Goal: Navigation & Orientation: Find specific page/section

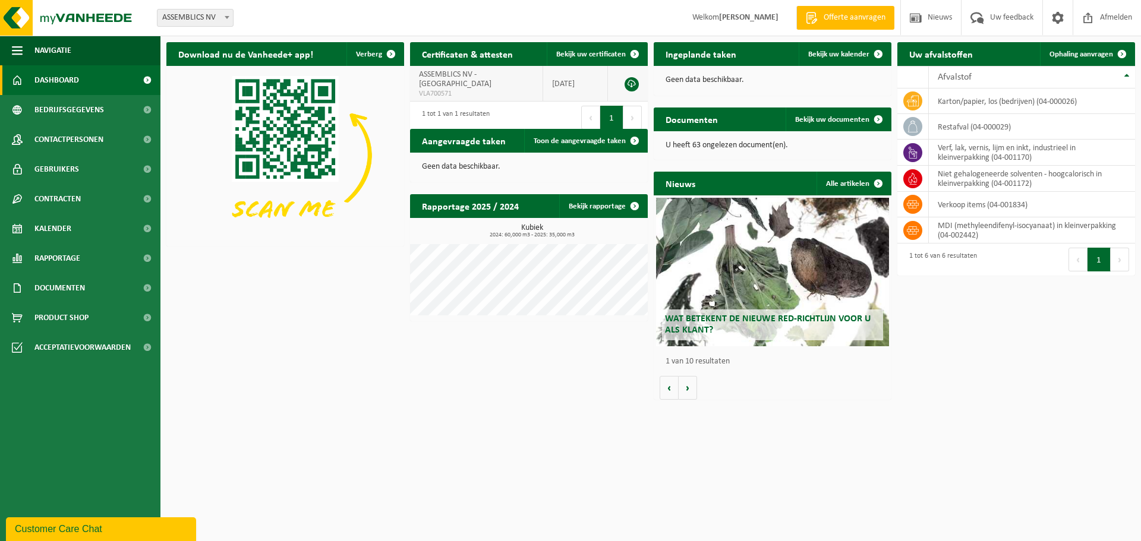
click at [582, 79] on td "2020-05-19" at bounding box center [575, 84] width 65 height 36
click at [427, 88] on td "ASSEMBLICS NV - HARELBEKE VLA700571" at bounding box center [476, 84] width 133 height 36
click at [428, 89] on span "VLA700571" at bounding box center [476, 94] width 115 height 10
drag, startPoint x: 585, startPoint y: 76, endPoint x: 591, endPoint y: 72, distance: 7.3
click at [586, 76] on td "2020-05-19" at bounding box center [575, 84] width 65 height 36
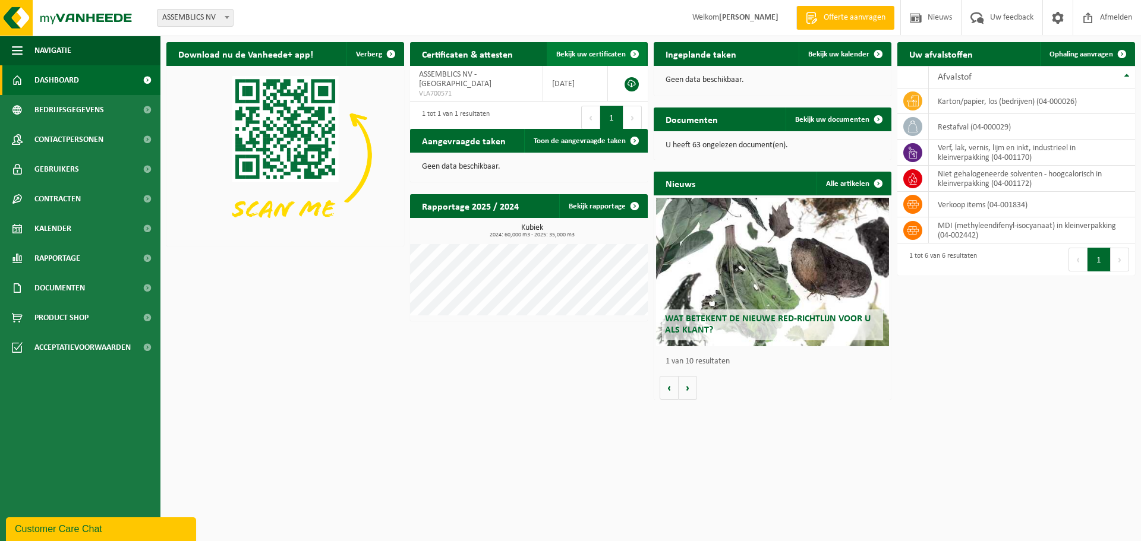
click at [611, 55] on span "Bekijk uw certificaten" at bounding box center [591, 54] width 70 height 8
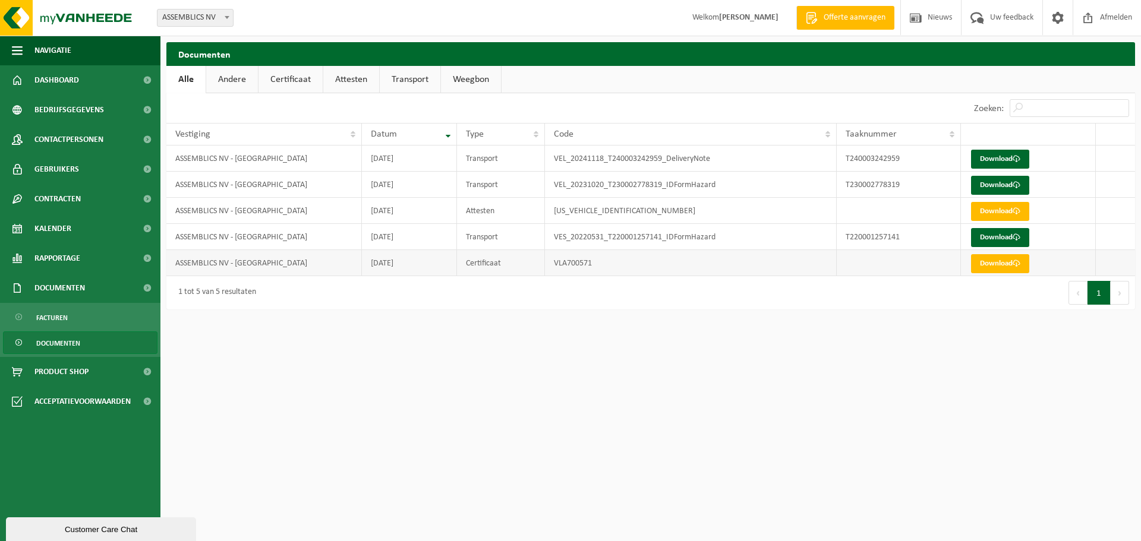
click at [567, 262] on td "VLA700571" at bounding box center [691, 263] width 292 height 26
click at [271, 266] on td "ASSEMBLICS NV - [GEOGRAPHIC_DATA]" at bounding box center [263, 263] width 195 height 26
click at [425, 263] on td "2020-05-19" at bounding box center [409, 263] width 95 height 26
click at [486, 267] on td "Certificaat" at bounding box center [501, 263] width 88 height 26
click at [65, 90] on span "Dashboard" at bounding box center [56, 80] width 45 height 30
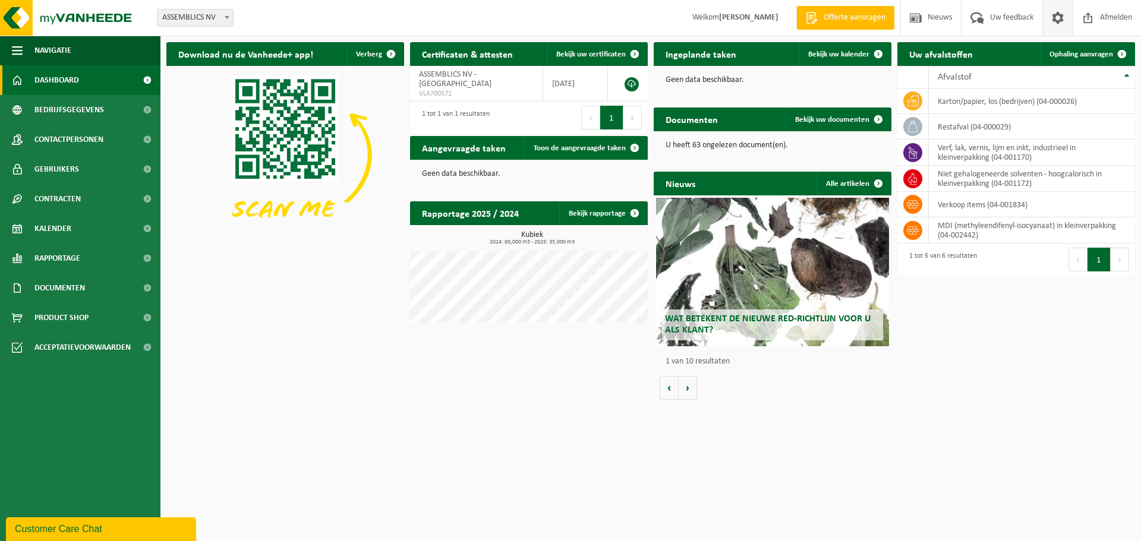
click at [1054, 23] on span at bounding box center [1058, 17] width 18 height 35
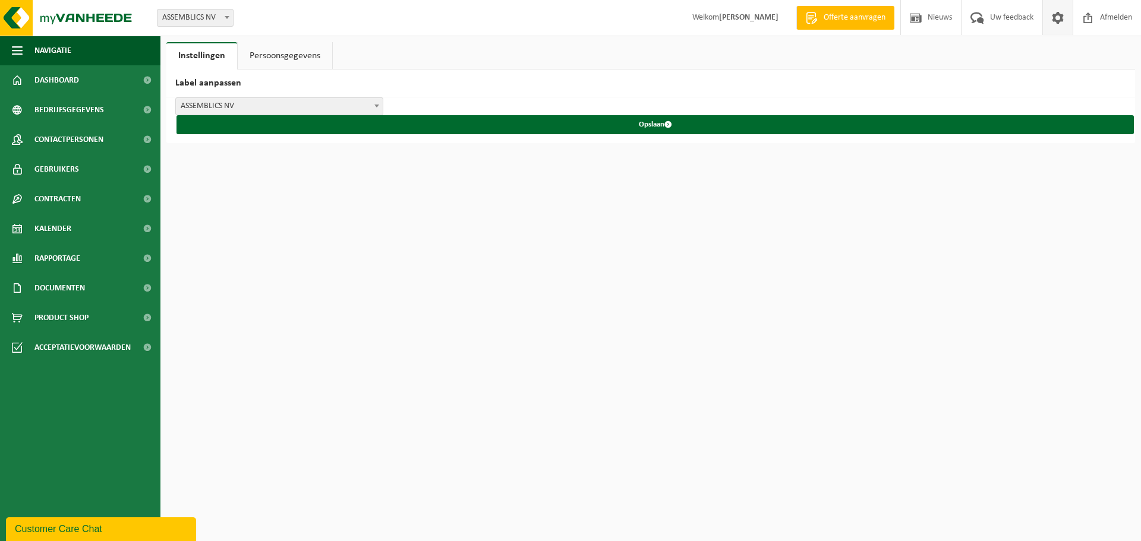
click at [296, 48] on link "Persoonsgegevens" at bounding box center [285, 55] width 94 height 27
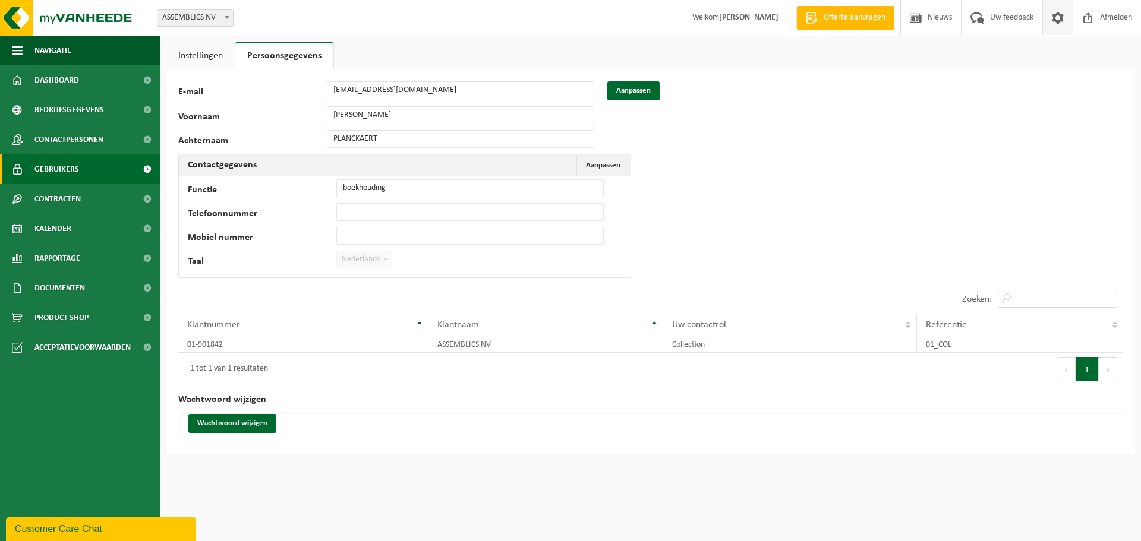
click at [58, 166] on span "Gebruikers" at bounding box center [56, 169] width 45 height 30
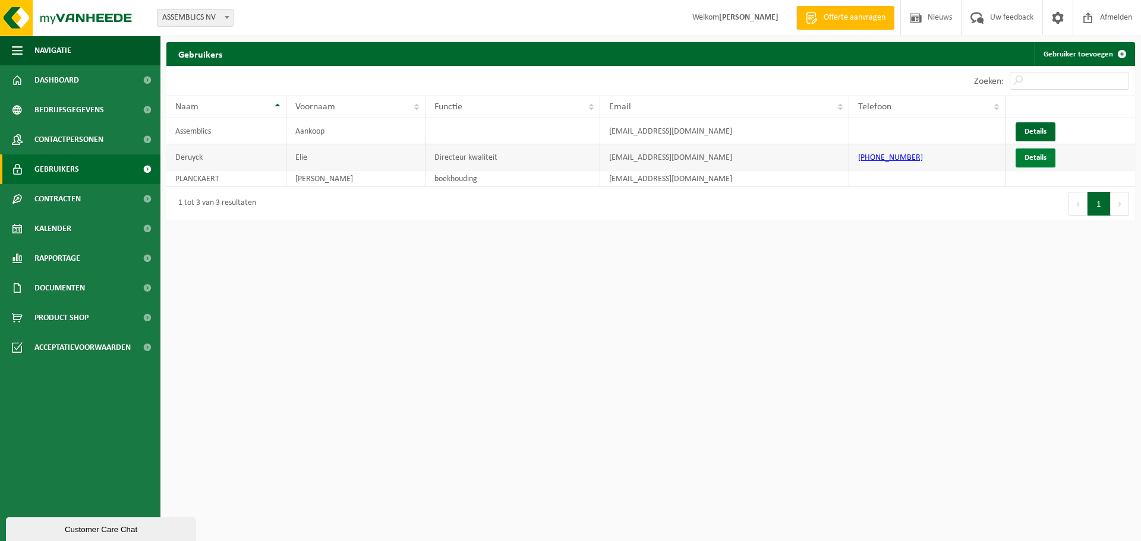
click at [1027, 162] on link "Details" at bounding box center [1035, 158] width 40 height 19
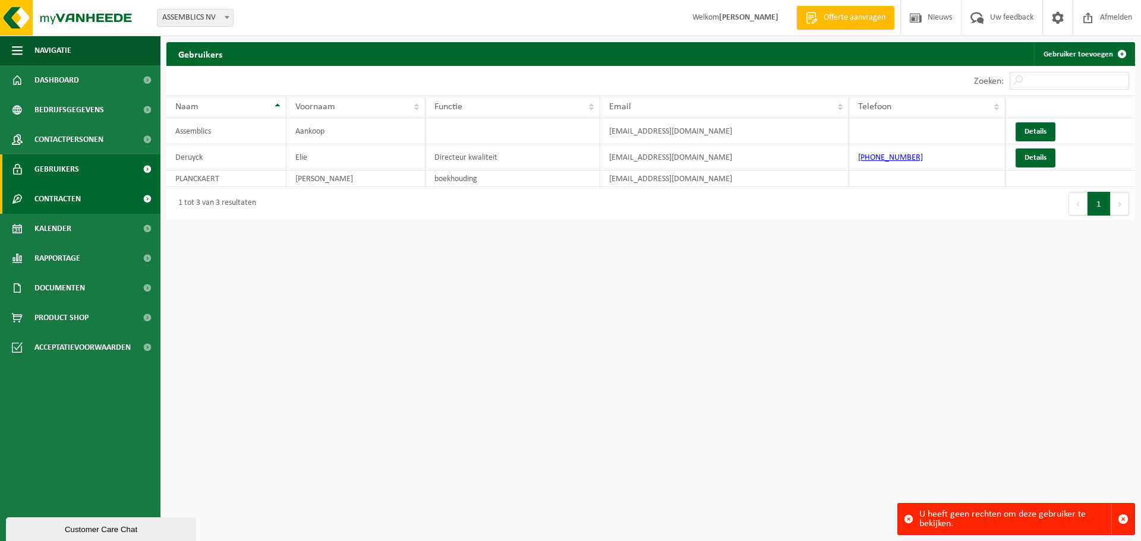
click at [50, 200] on span "Contracten" at bounding box center [57, 199] width 46 height 30
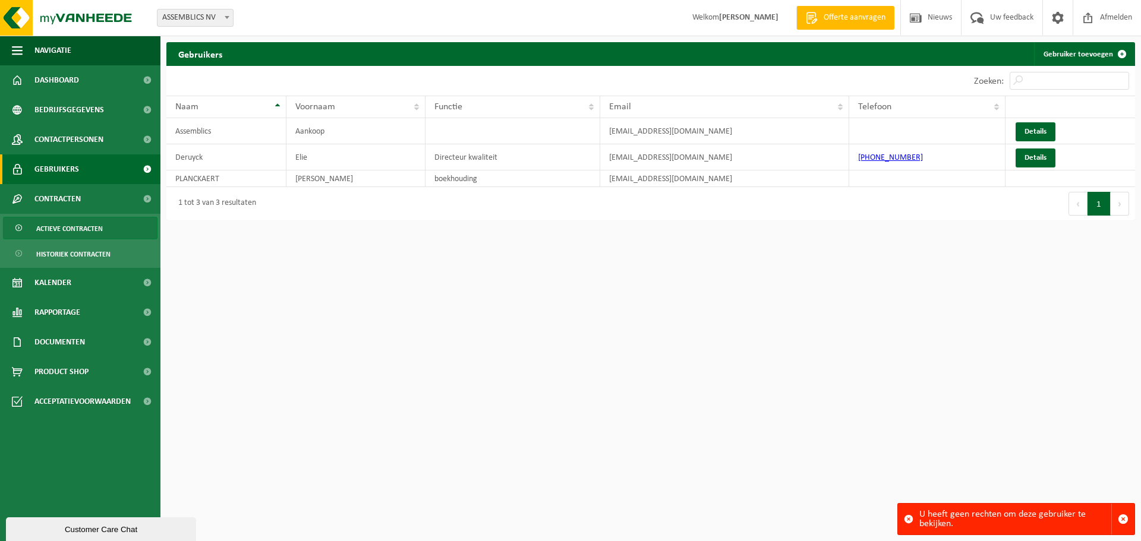
click at [87, 228] on span "Actieve contracten" at bounding box center [69, 228] width 67 height 23
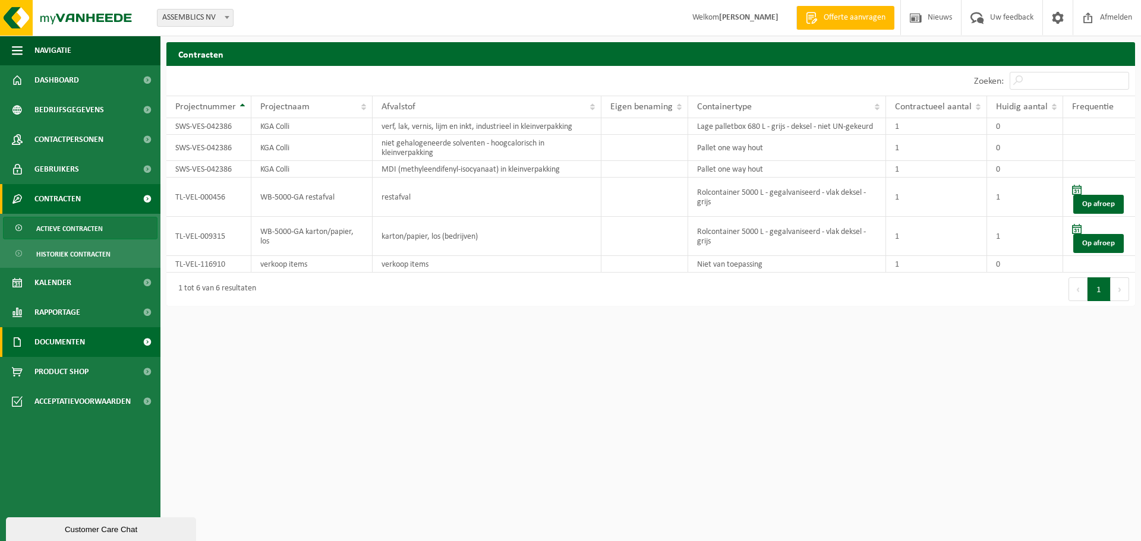
click at [59, 337] on span "Documenten" at bounding box center [59, 342] width 50 height 30
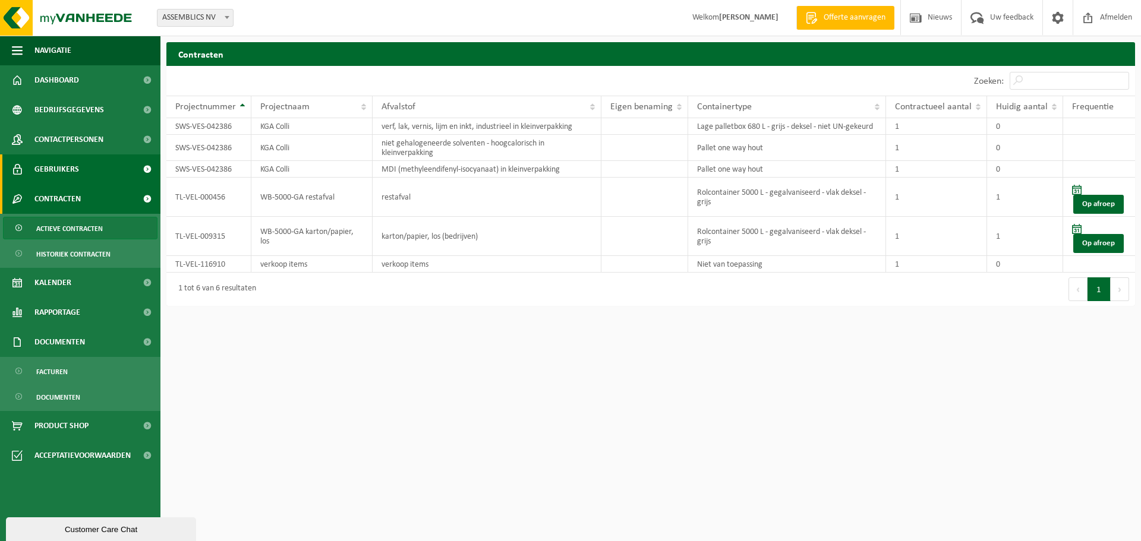
click at [47, 175] on span "Gebruikers" at bounding box center [56, 169] width 45 height 30
